Goal: Task Accomplishment & Management: Complete application form

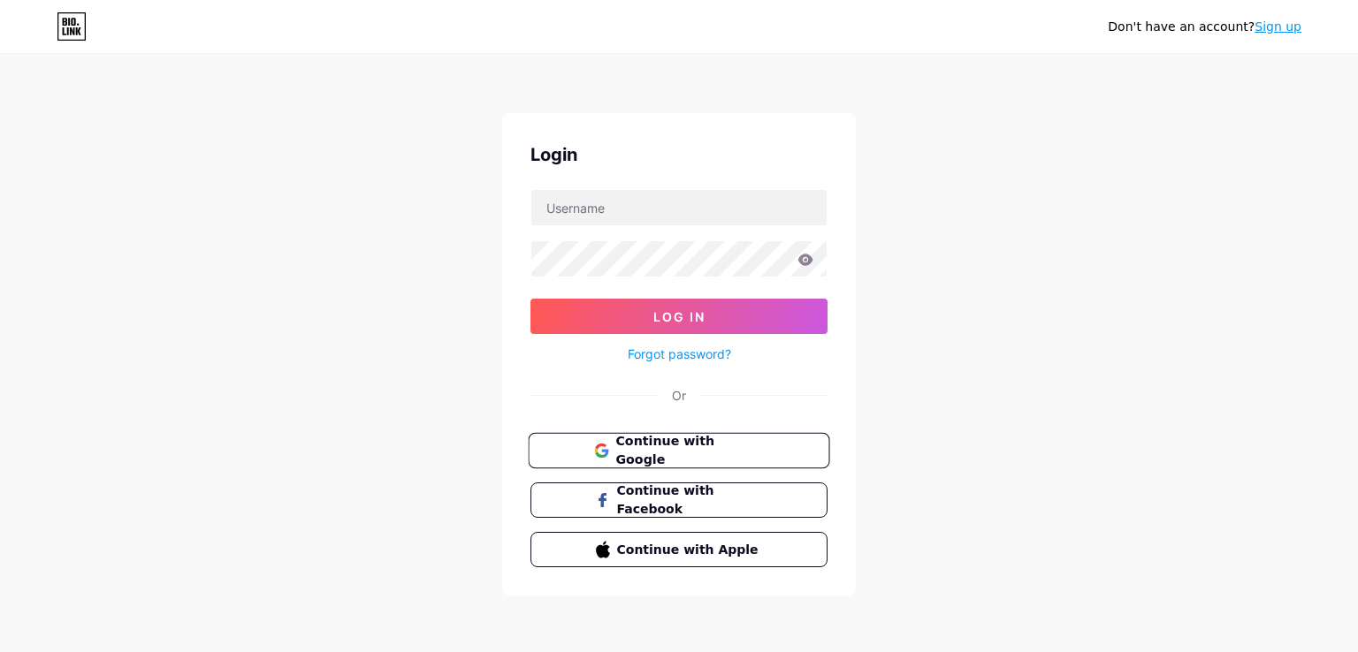
click at [720, 453] on span "Continue with Google" at bounding box center [689, 451] width 148 height 38
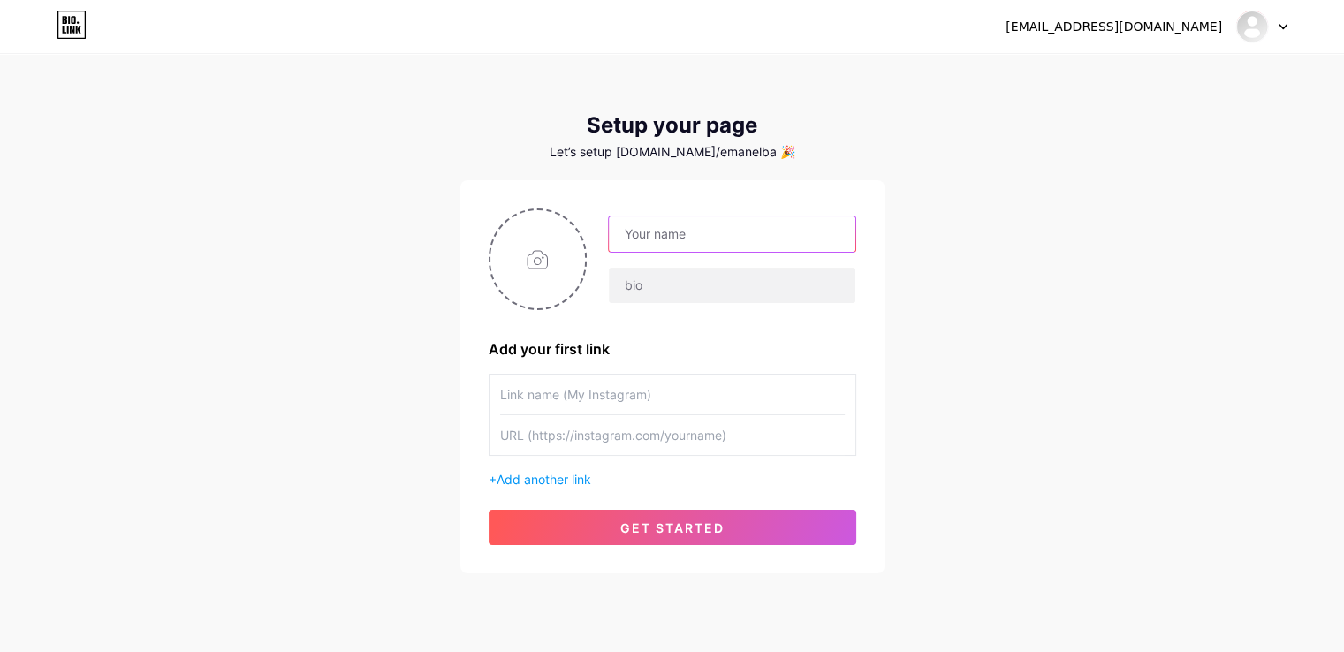
click at [725, 225] on input "text" at bounding box center [732, 234] width 246 height 35
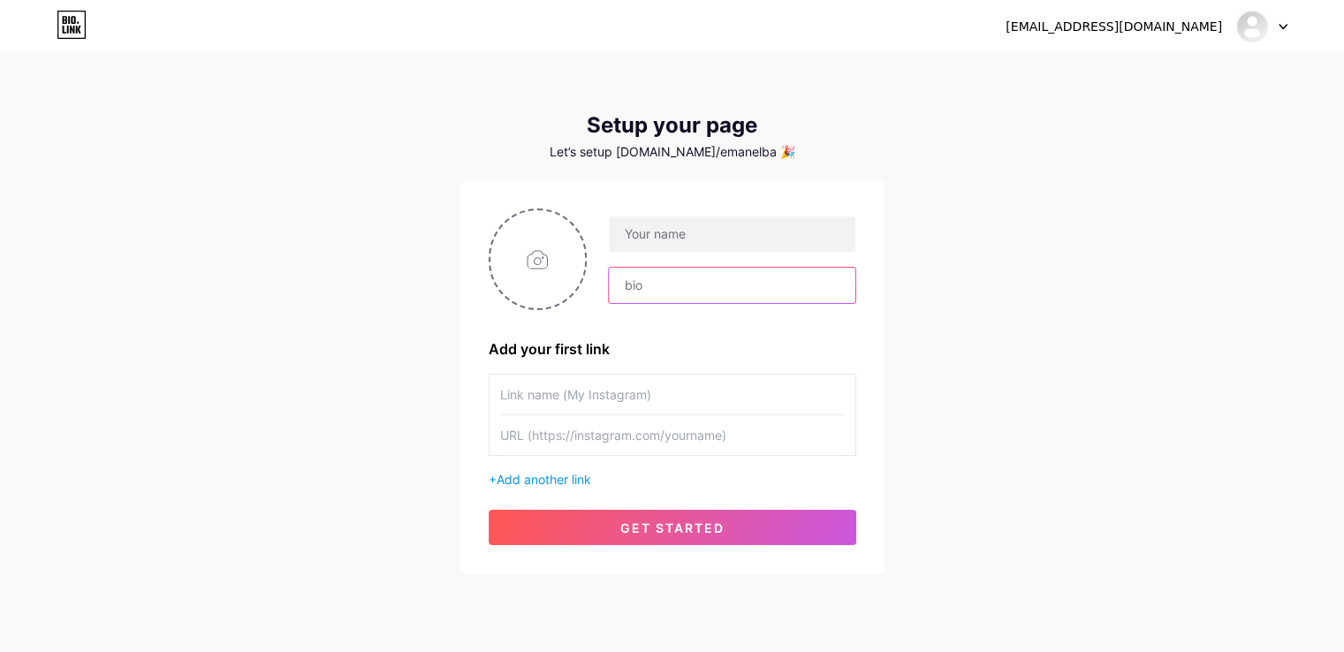
click at [638, 291] on input "text" at bounding box center [732, 285] width 246 height 35
click at [658, 388] on input "text" at bounding box center [672, 395] width 345 height 40
click at [658, 429] on input "text" at bounding box center [672, 435] width 345 height 40
click at [583, 484] on span "Add another link" at bounding box center [544, 479] width 95 height 15
